Goal: Information Seeking & Learning: Learn about a topic

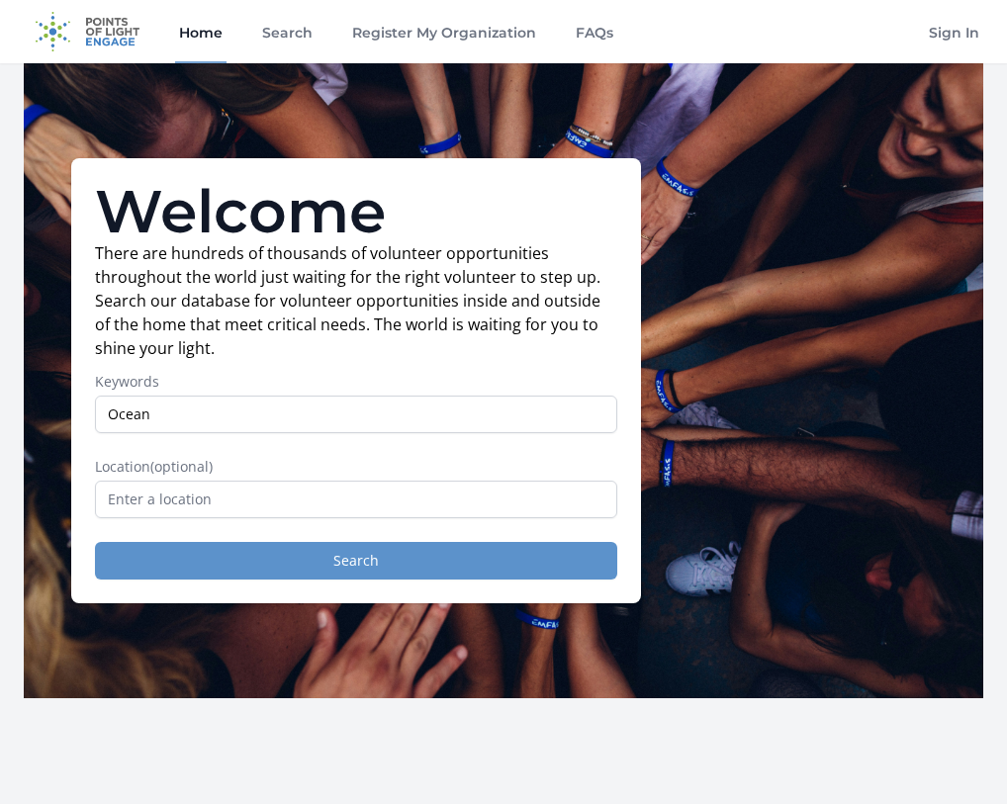
type input "Ocean"
click at [243, 563] on button "Search" at bounding box center [356, 561] width 522 height 38
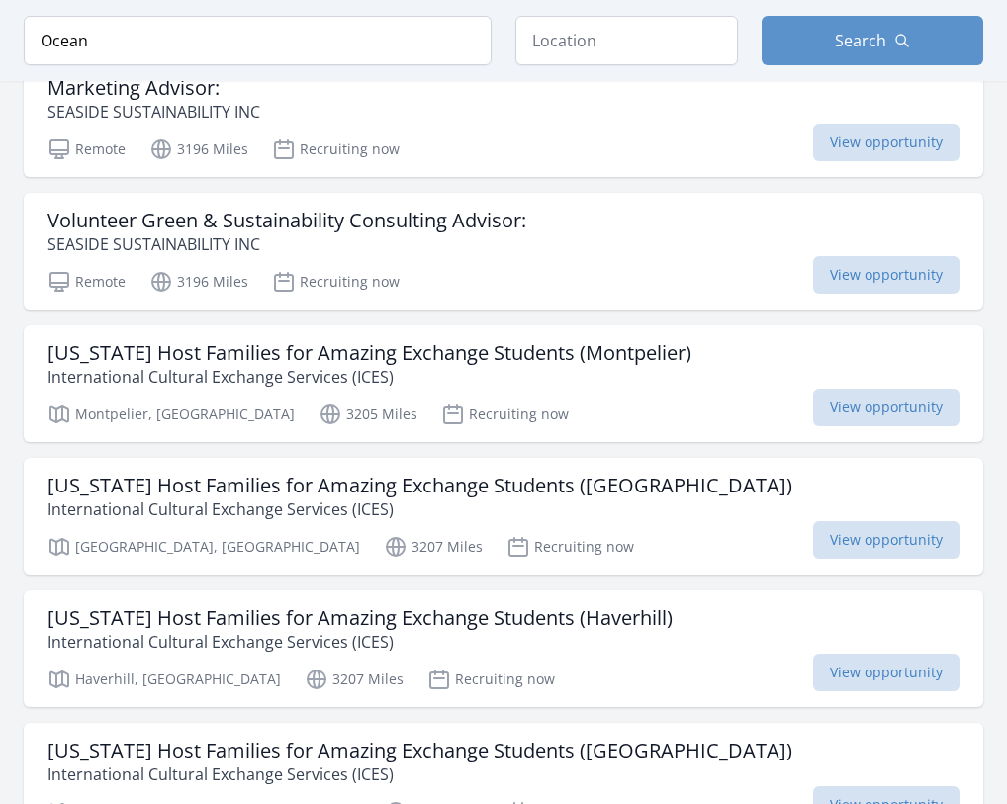
scroll to position [4215, 0]
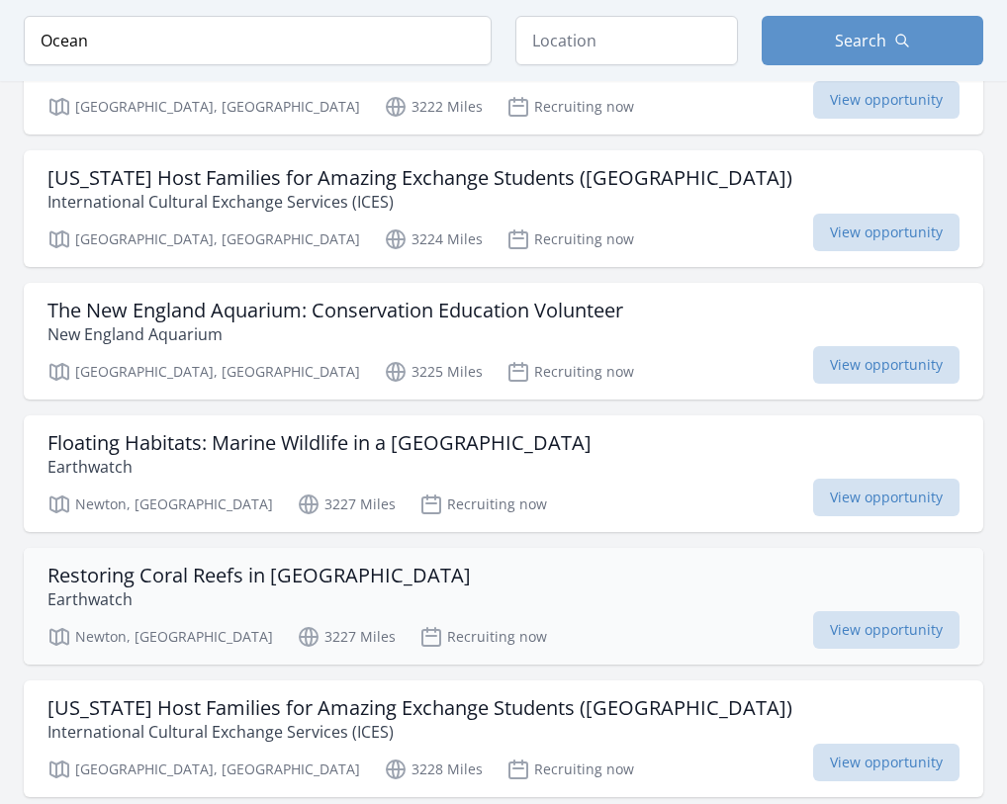
scroll to position [5366, 0]
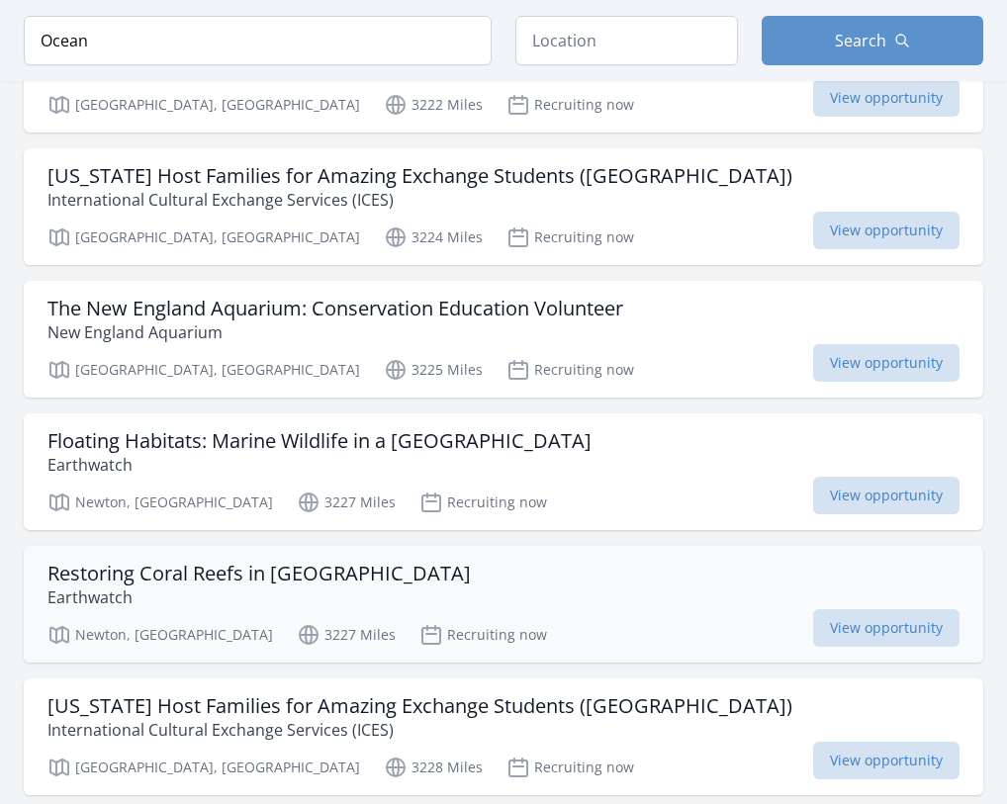
click at [230, 578] on h3 "Restoring Coral Reefs in Bali" at bounding box center [258, 574] width 423 height 24
click at [146, 587] on p "Earthwatch" at bounding box center [258, 598] width 423 height 24
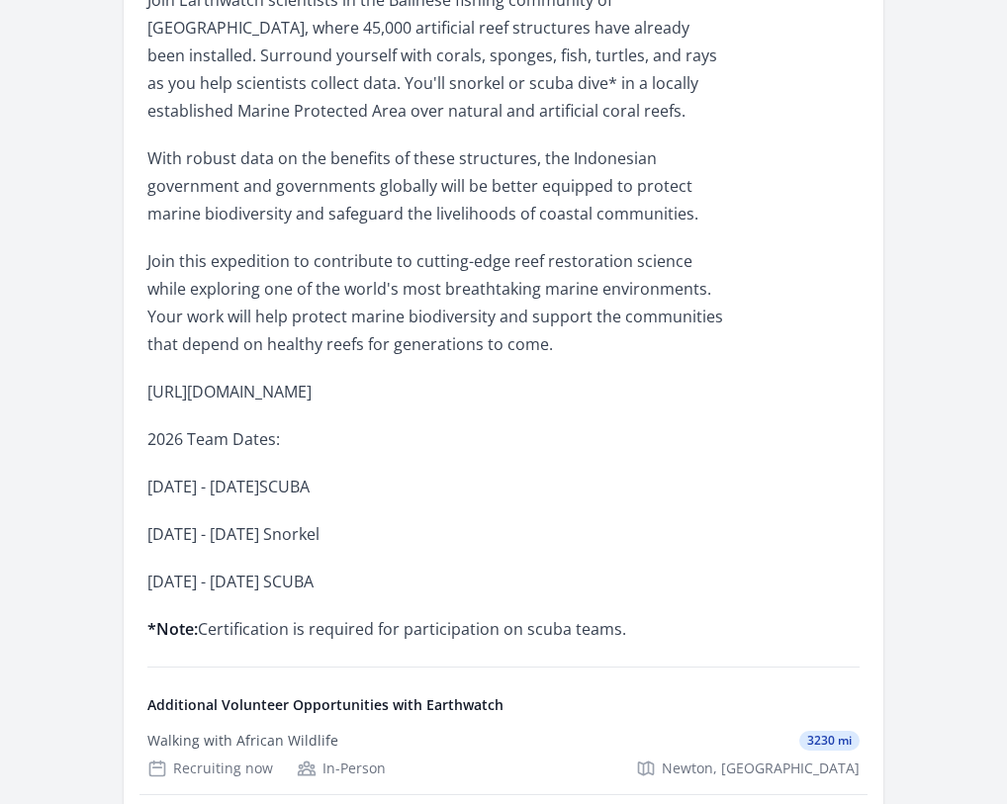
scroll to position [1077, 0]
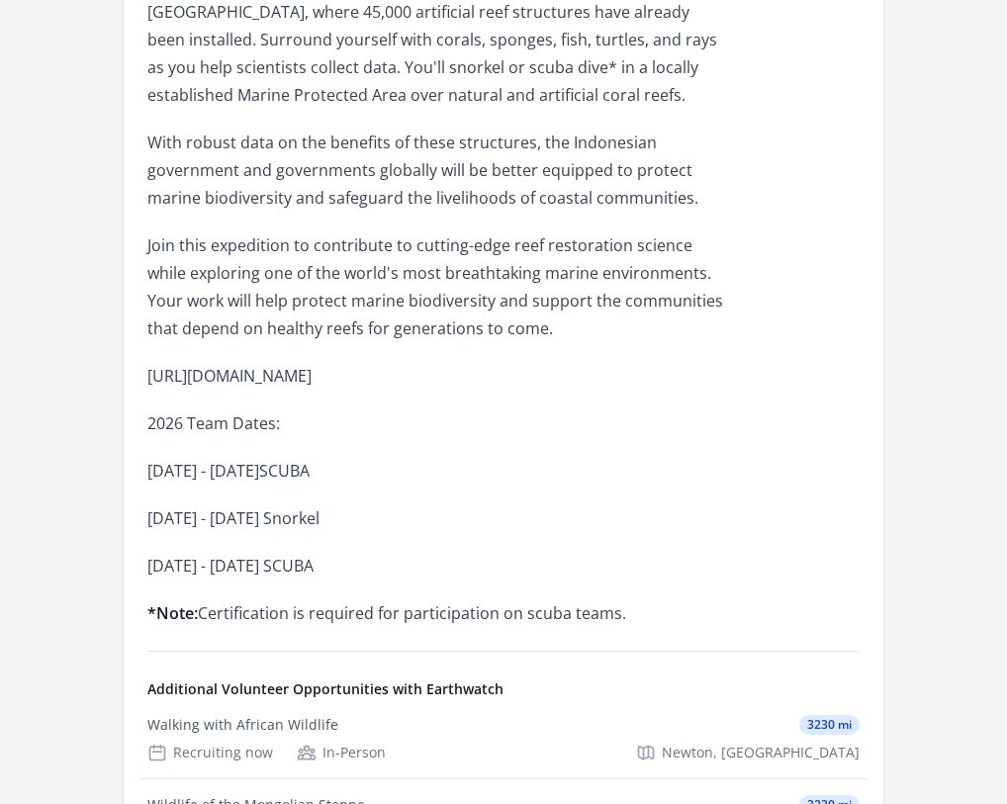
click at [414, 362] on p "https://earthwatch.org/expeditions/restoring-coral-reefs-bali" at bounding box center [436, 376] width 579 height 28
drag, startPoint x: 595, startPoint y: 324, endPoint x: 144, endPoint y: 319, distance: 450.1
click at [144, 319] on article "Organization Earthwatch Restoring Coral Reefs in Bali Duration Recruiting now •…" at bounding box center [504, 114] width 760 height 2209
copy p "https://earthwatch.org/expeditions/restoring-coral-reefs-bali"
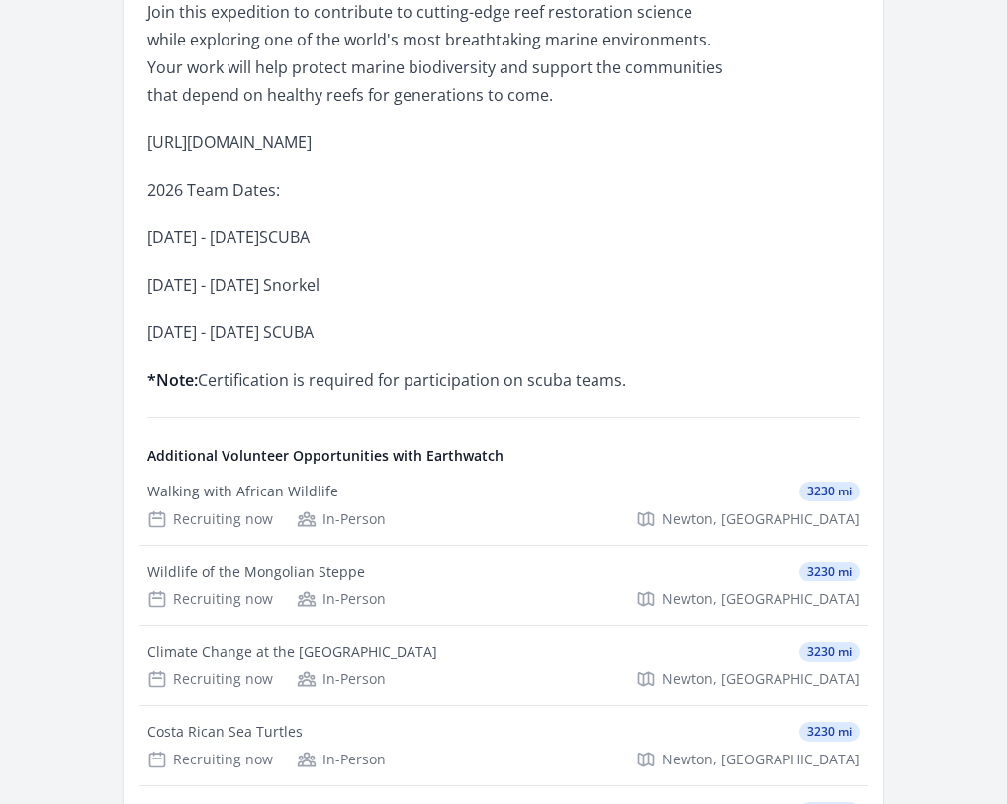
scroll to position [1593, 0]
